Goal: Entertainment & Leisure: Consume media (video, audio)

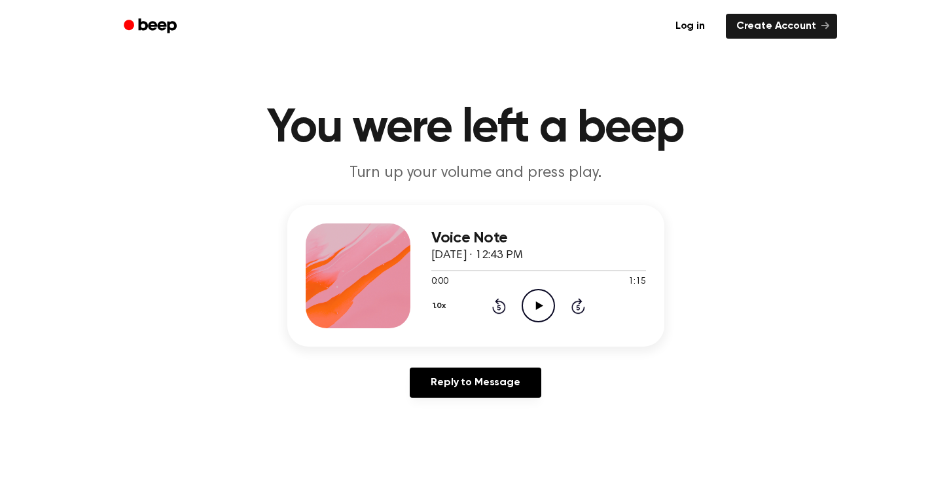
scroll to position [45, 0]
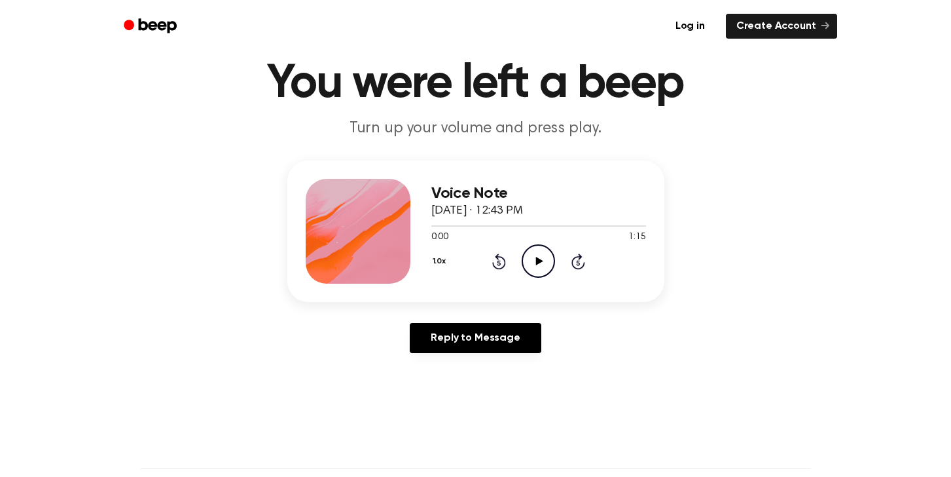
click at [543, 268] on icon "Play Audio" at bounding box center [538, 260] width 33 height 33
click at [697, 24] on link "Log in" at bounding box center [691, 26] width 56 height 30
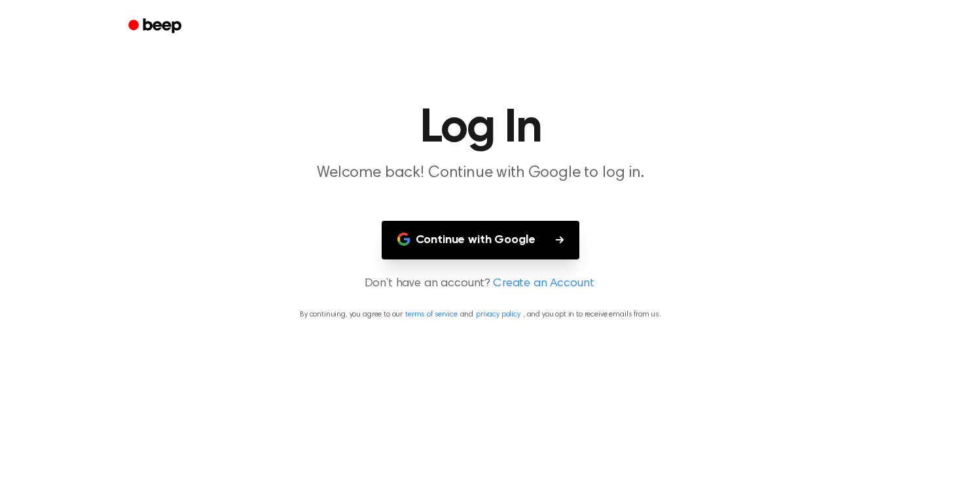
click at [509, 228] on button "Continue with Google" at bounding box center [481, 240] width 198 height 39
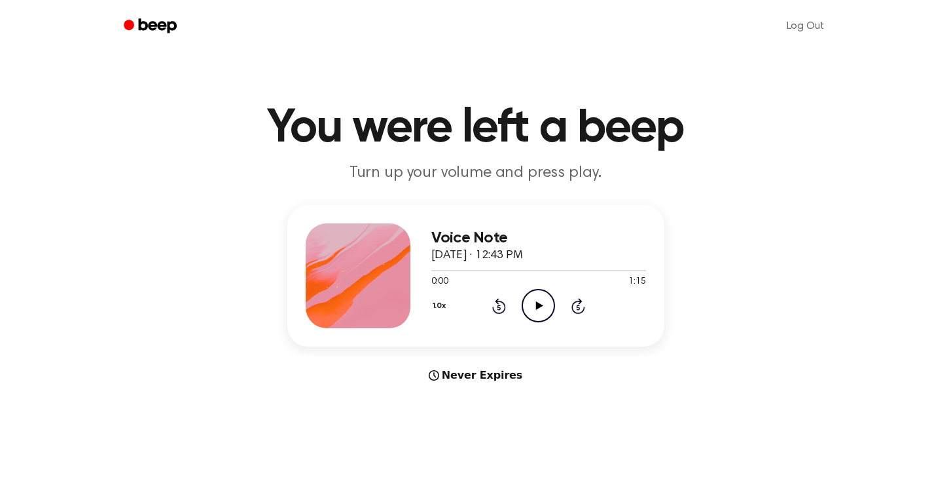
click at [462, 378] on div "Never Expires" at bounding box center [475, 375] width 377 height 16
click at [439, 375] on icon at bounding box center [434, 375] width 10 height 10
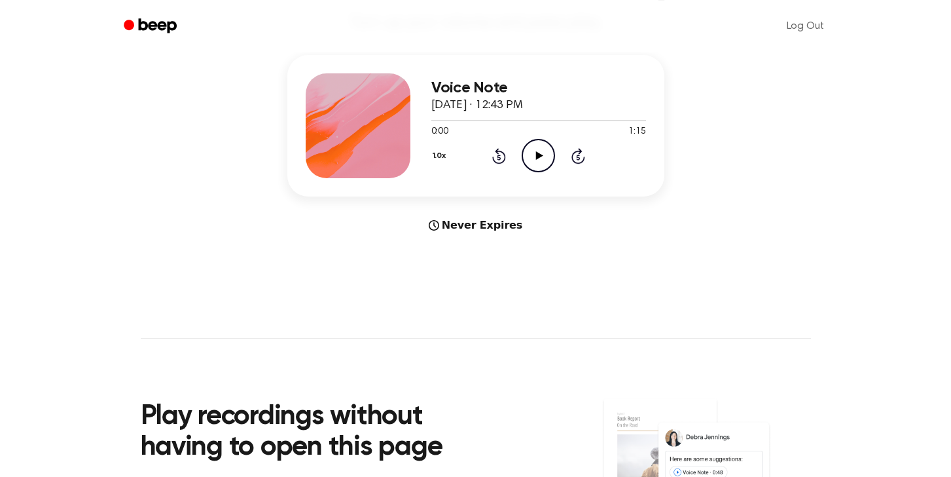
scroll to position [149, 0]
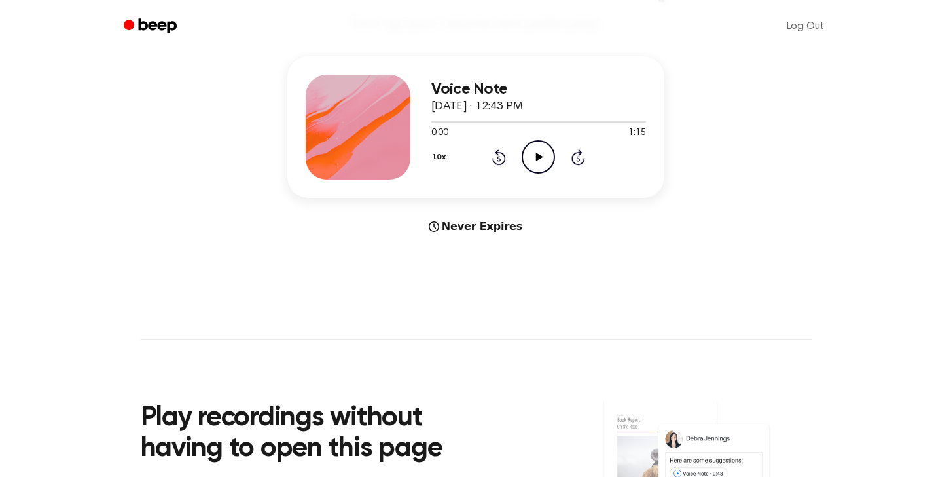
click at [530, 154] on icon "Play Audio" at bounding box center [538, 156] width 33 height 33
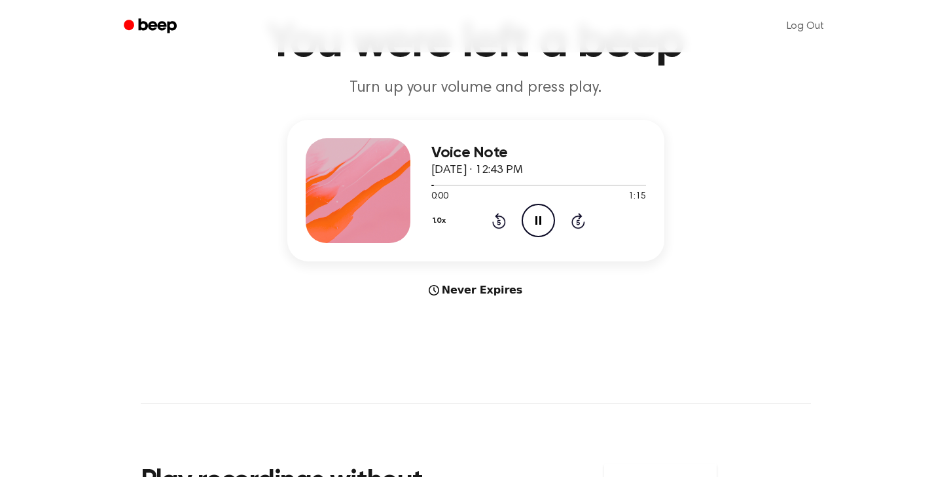
scroll to position [19, 0]
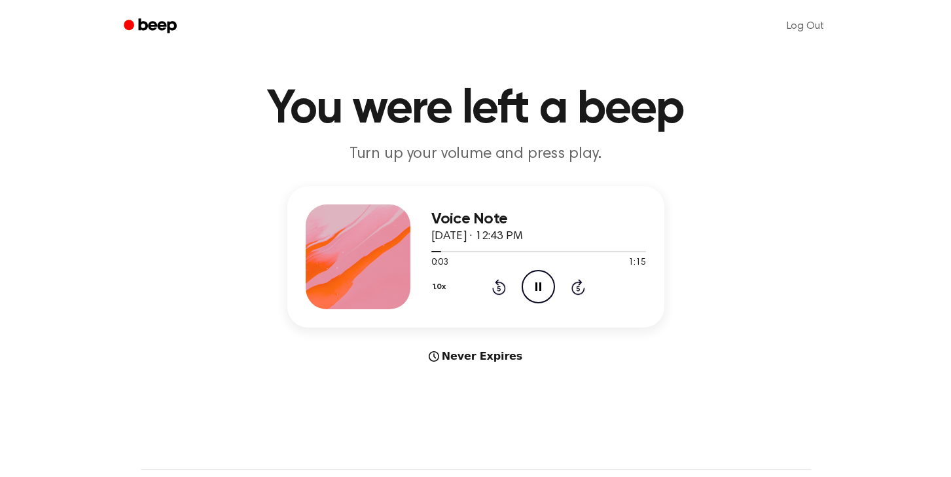
click at [437, 355] on icon at bounding box center [434, 356] width 10 height 10
click at [532, 285] on icon "Pause Audio" at bounding box center [538, 286] width 33 height 33
